Goal: Information Seeking & Learning: Find specific fact

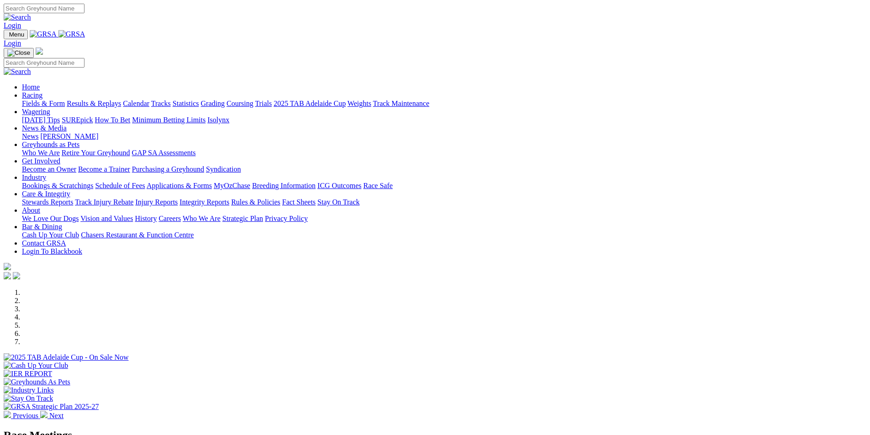
scroll to position [274, 0]
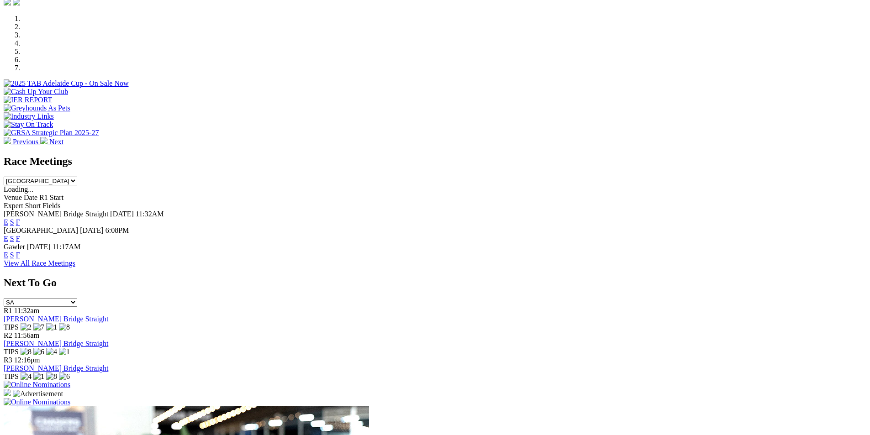
click at [75, 259] on link "View All Race Meetings" at bounding box center [40, 263] width 72 height 8
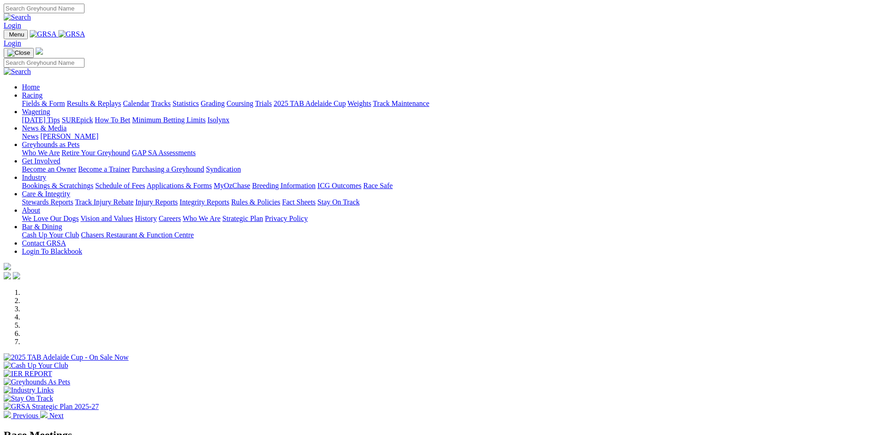
click at [121, 100] on link "Results & Replays" at bounding box center [94, 104] width 54 height 8
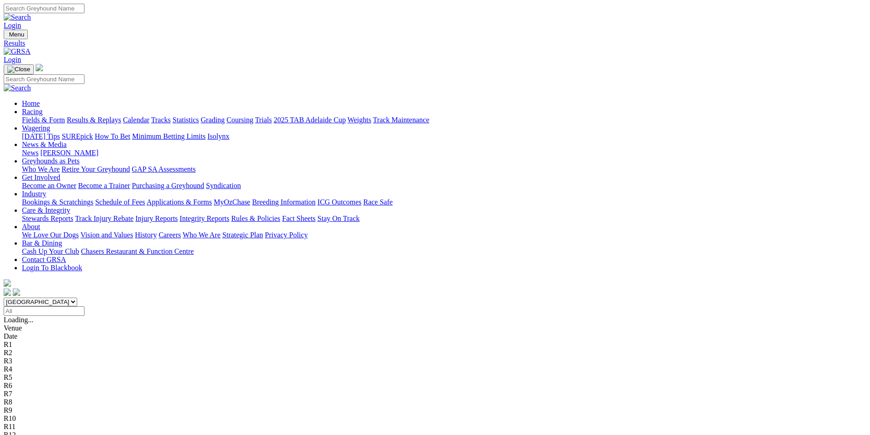
click at [84, 306] on input "Select date" at bounding box center [44, 311] width 81 height 10
type input "[DATE]"
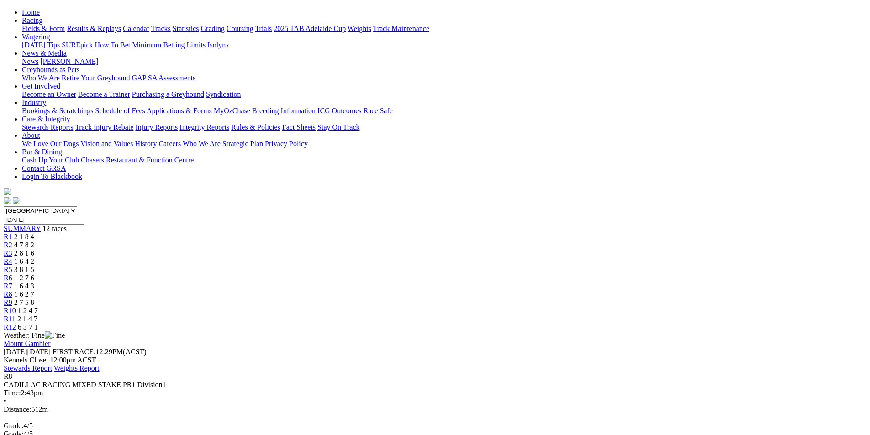
scroll to position [137, 0]
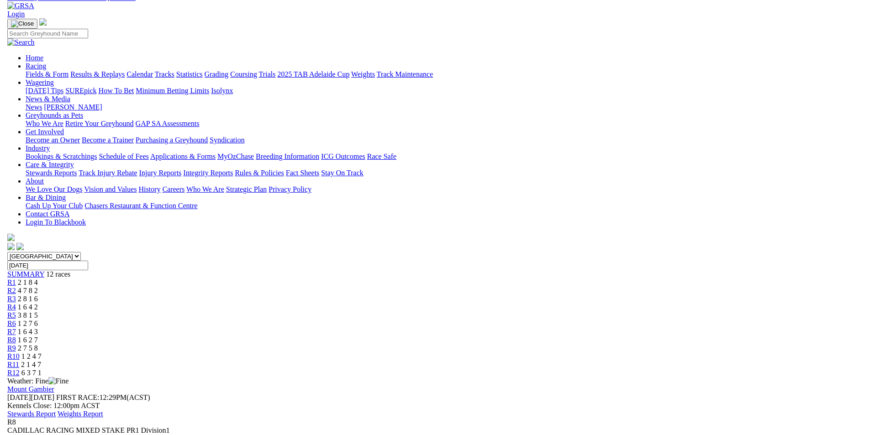
scroll to position [0, 0]
